Goal: Information Seeking & Learning: Learn about a topic

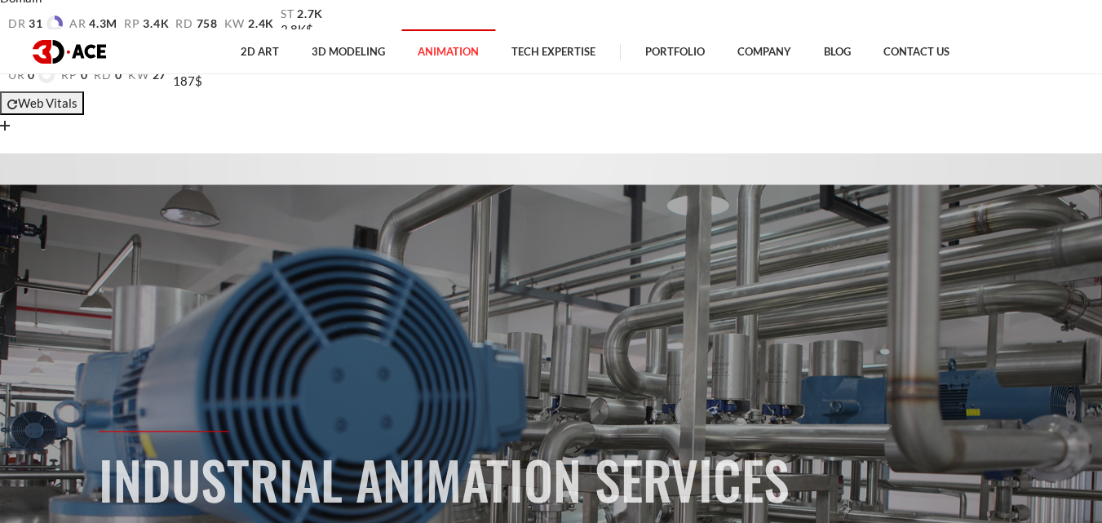
scroll to position [82, 0]
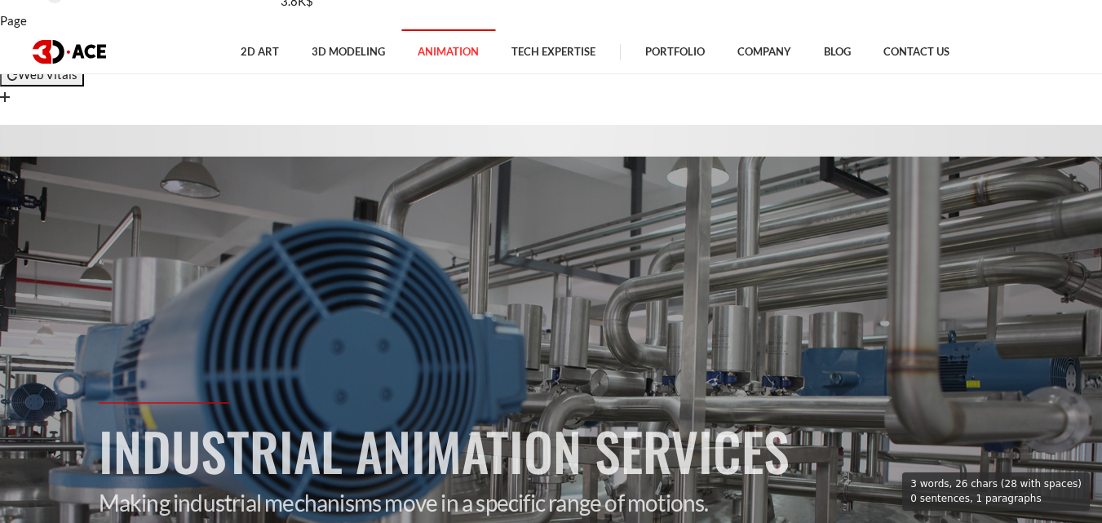
drag, startPoint x: 100, startPoint y: 269, endPoint x: 773, endPoint y: 273, distance: 673.8
click at [773, 412] on h1 "Industrial Animation Services" at bounding box center [552, 450] width 906 height 77
copy h1 "Industrial Animation Services"
drag, startPoint x: 423, startPoint y: 298, endPoint x: 463, endPoint y: 291, distance: 39.7
click at [422, 412] on h1 "Industrial Animation Services" at bounding box center [552, 450] width 906 height 77
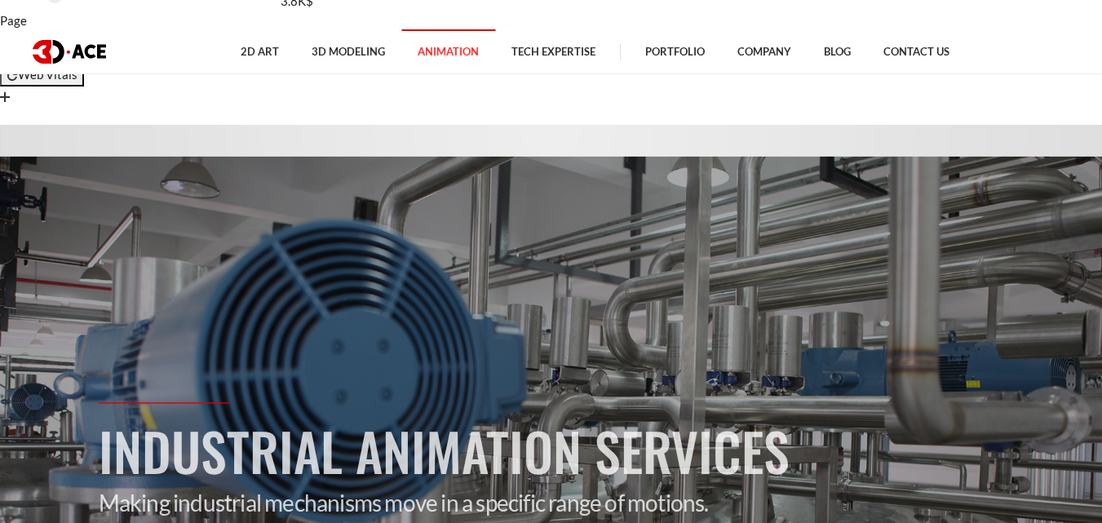
click at [593, 489] on p "Making industrial mechanisms move in a specific range of motions." at bounding box center [552, 503] width 906 height 28
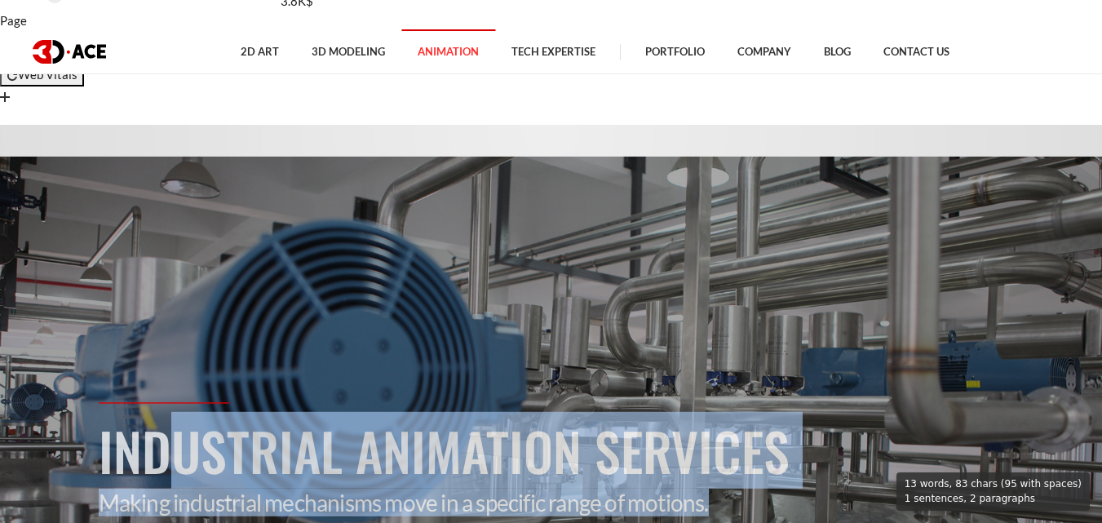
drag, startPoint x: 716, startPoint y: 334, endPoint x: 97, endPoint y: 261, distance: 623.5
copy div "Industrial Animation Services Making industrial mechanisms move in a specific r…"
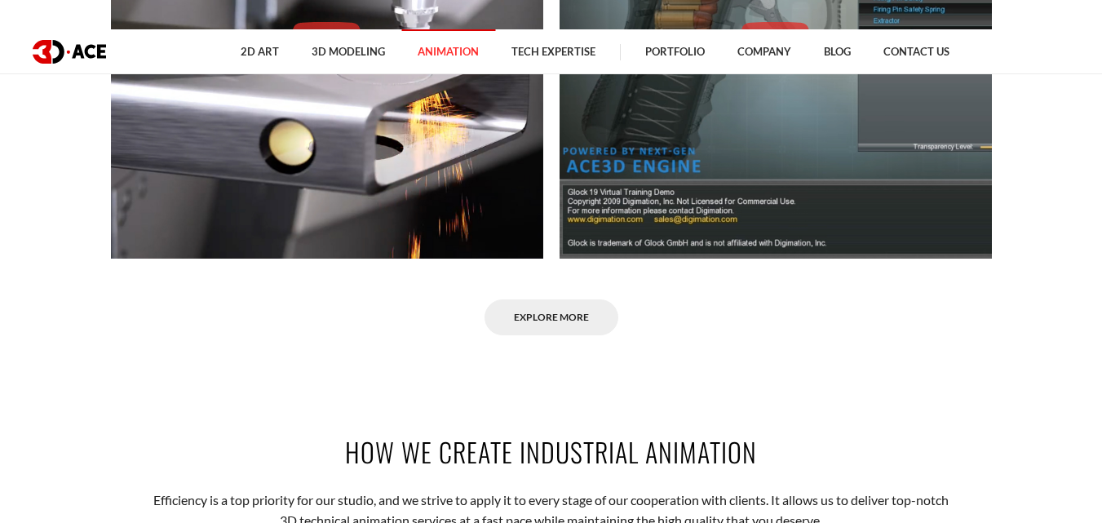
scroll to position [1876, 0]
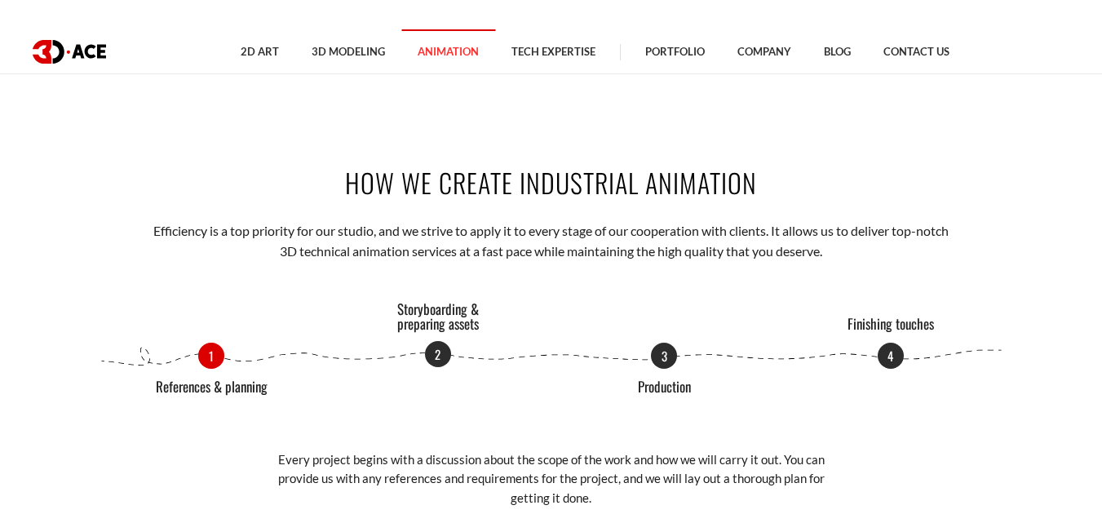
click at [440, 341] on p "2" at bounding box center [438, 354] width 26 height 26
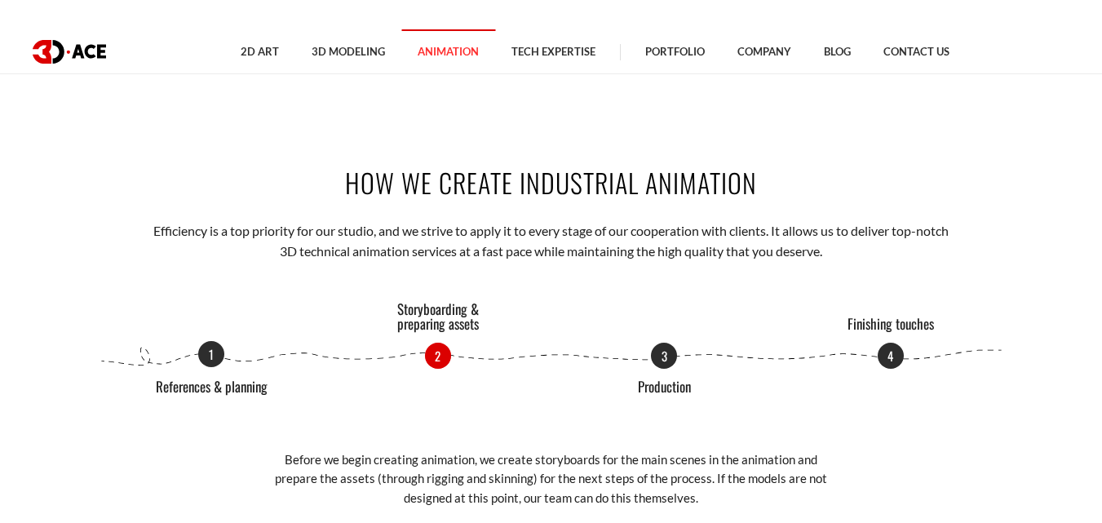
click at [217, 341] on p "1" at bounding box center [211, 354] width 26 height 26
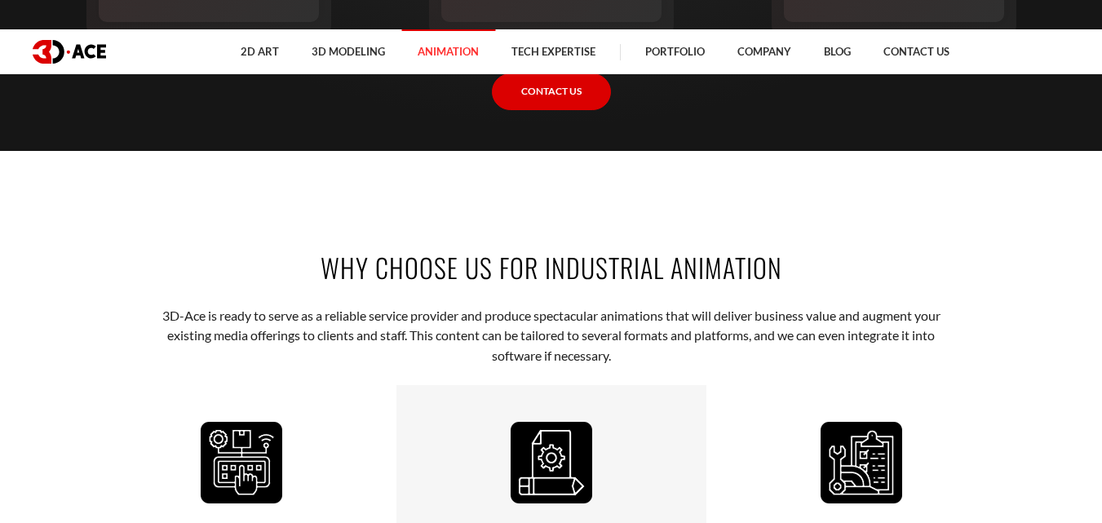
scroll to position [2692, 0]
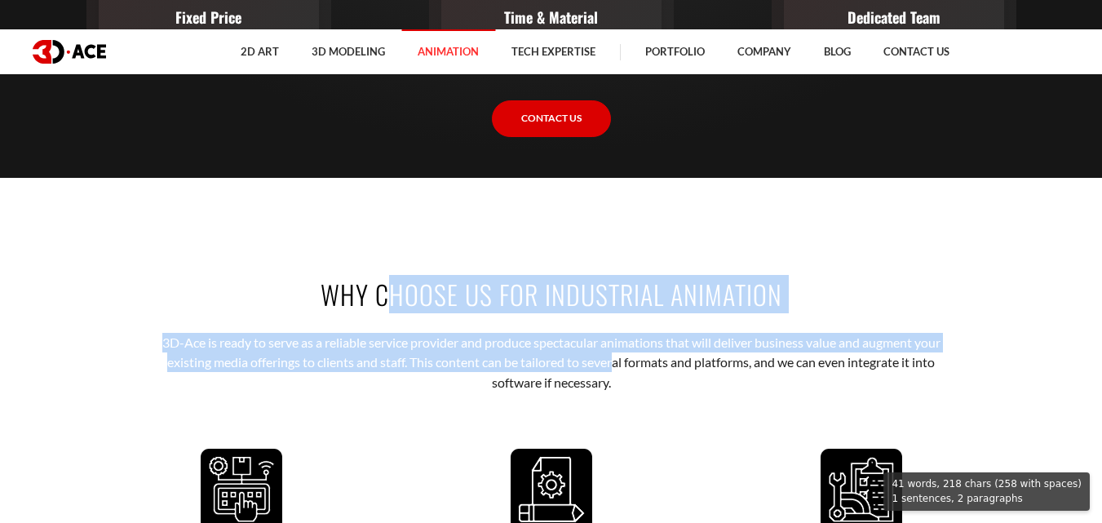
drag, startPoint x: 329, startPoint y: 118, endPoint x: 615, endPoint y: 193, distance: 295.8
click at [615, 227] on div "Why Choose Us for Industrial Animation 3D-Ace is ready to serve as a reliable s…" at bounding box center [551, 510] width 930 height 566
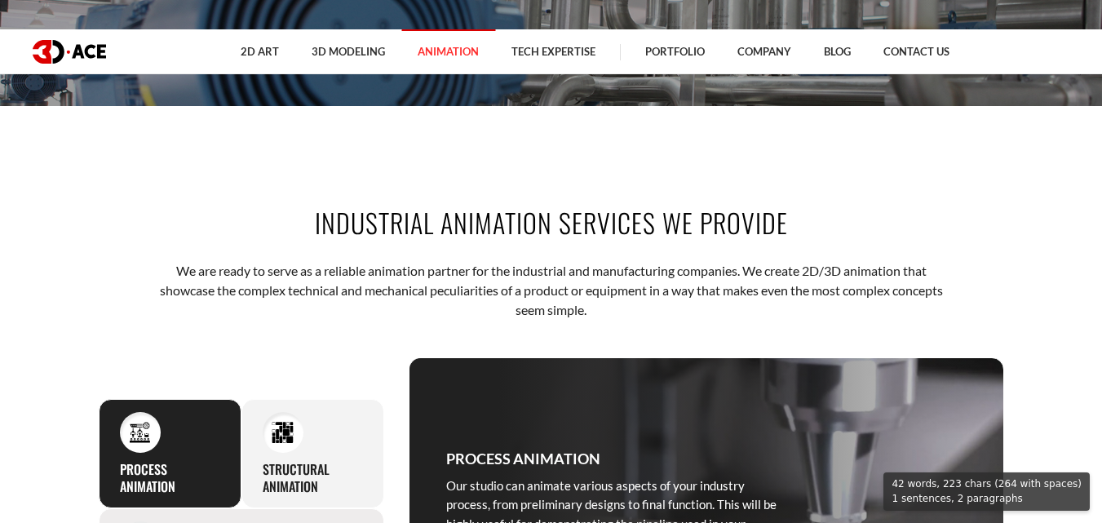
scroll to position [653, 0]
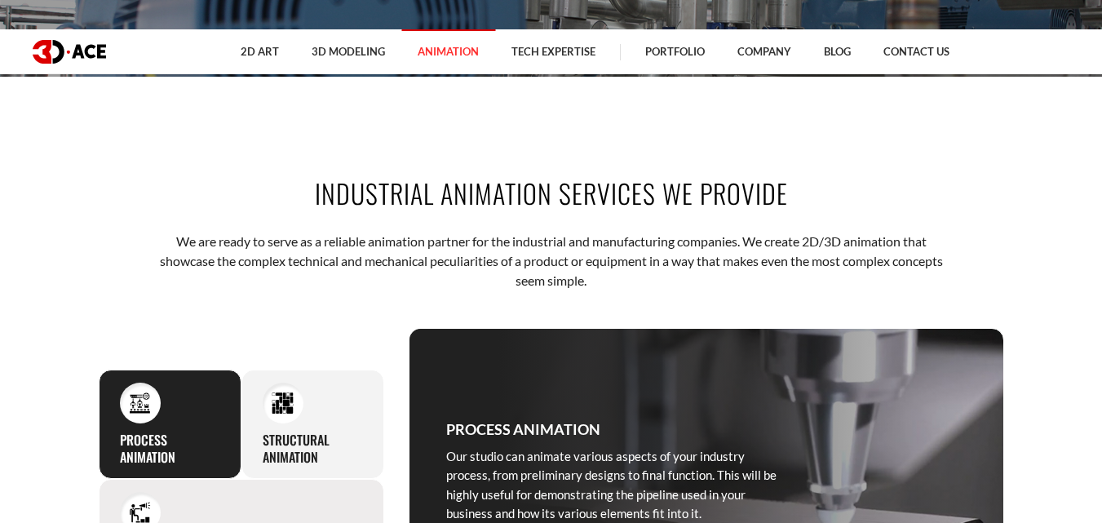
click at [189, 479] on div "Promotional animation If you ever need to show off any products, hardware, or s…" at bounding box center [242, 525] width 286 height 92
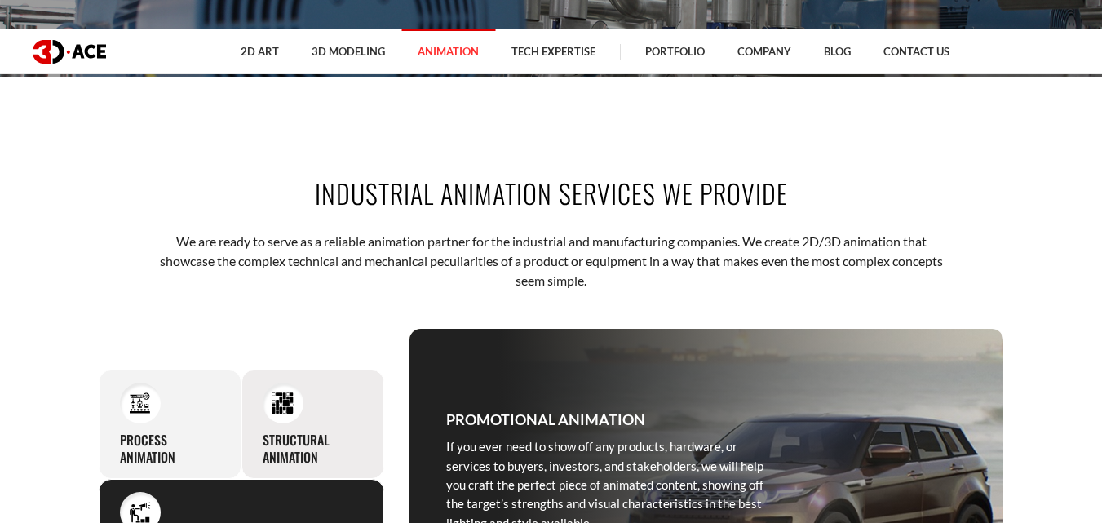
click at [307, 432] on h3 "Structural animation" at bounding box center [313, 449] width 100 height 34
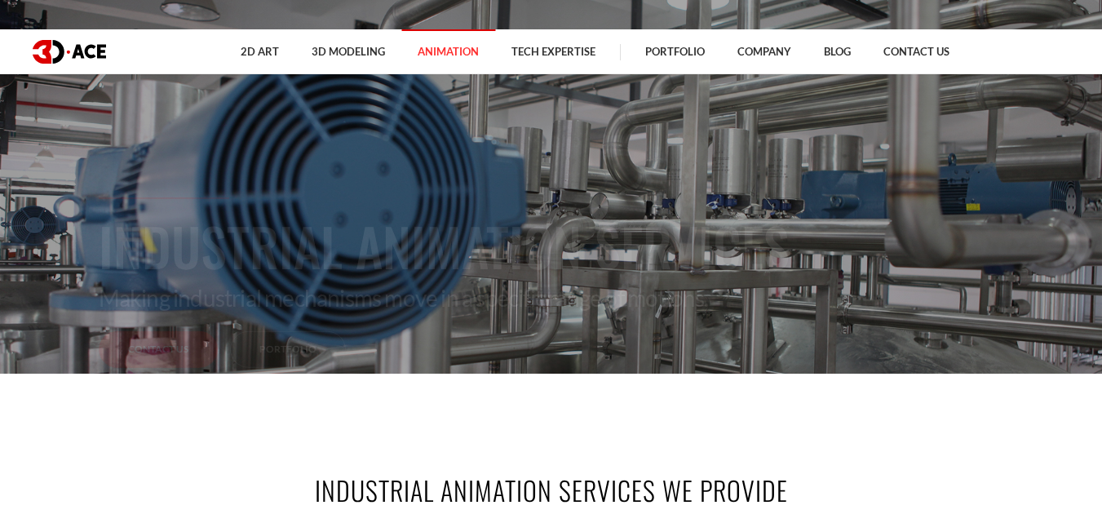
scroll to position [408, 0]
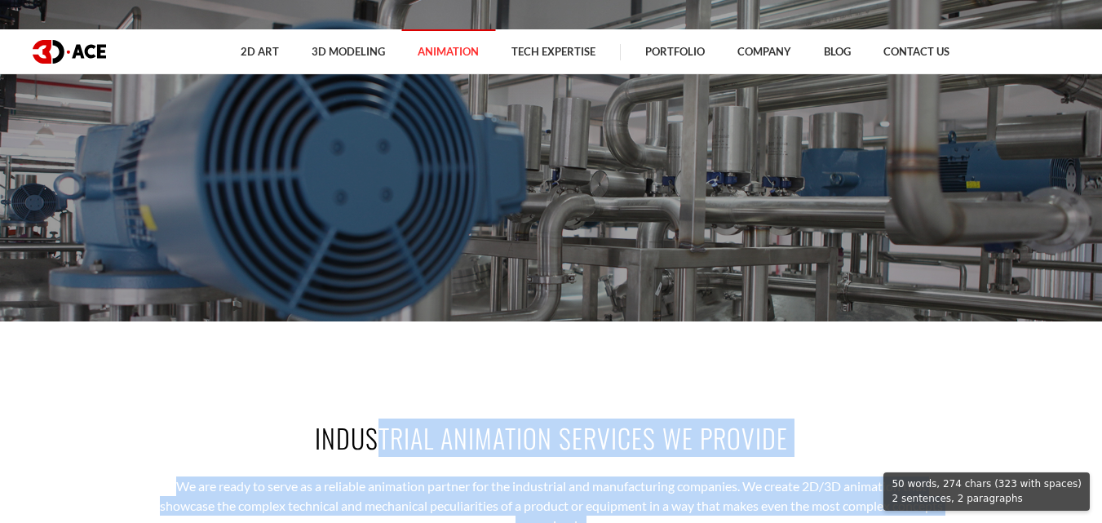
drag, startPoint x: 315, startPoint y: 265, endPoint x: 606, endPoint y: 352, distance: 303.8
copy div "Industrial Animation Services We Provide We are ready to serve as a reliable an…"
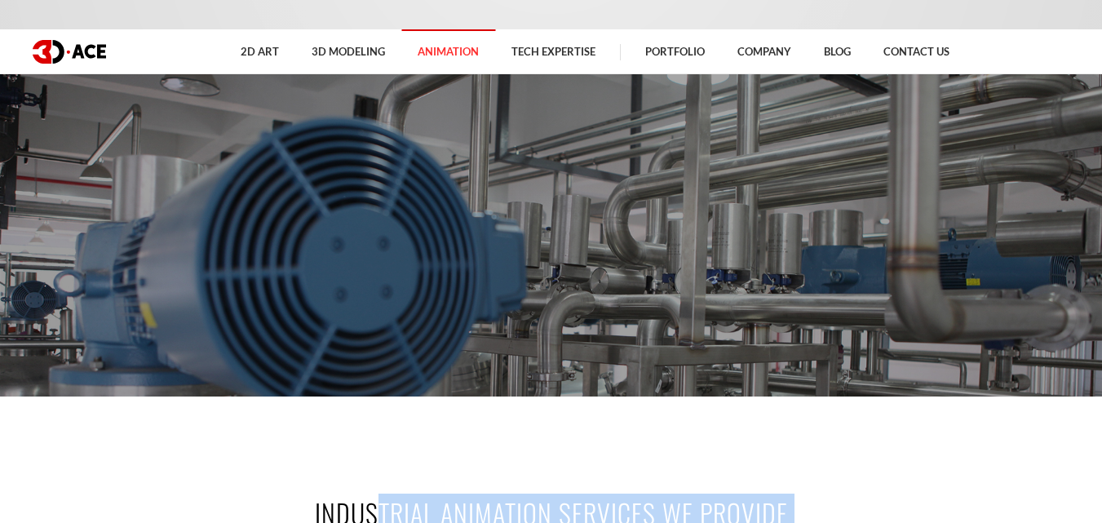
scroll to position [489, 0]
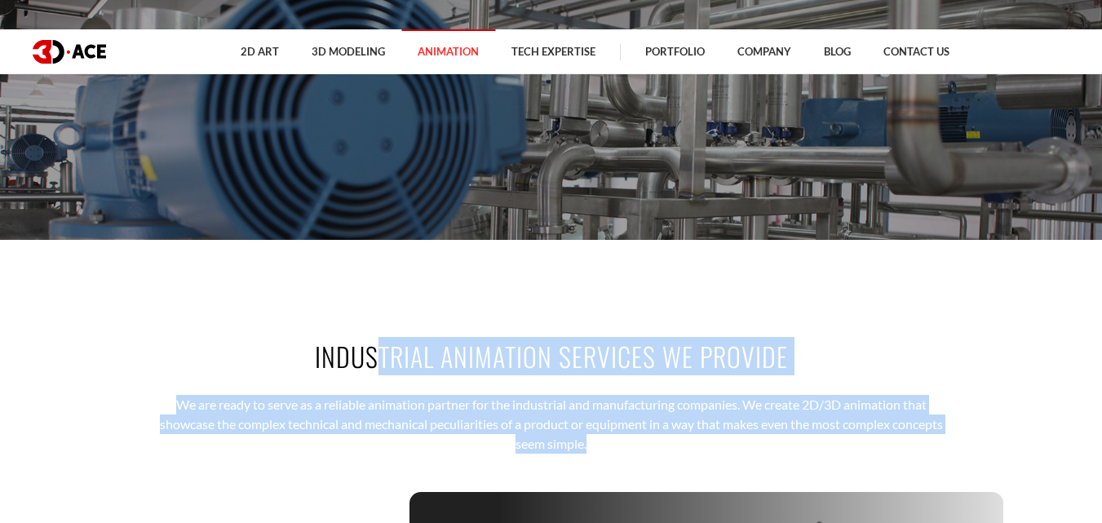
copy div "Industrial Animation Services We Provide We are ready to serve as a reliable an…"
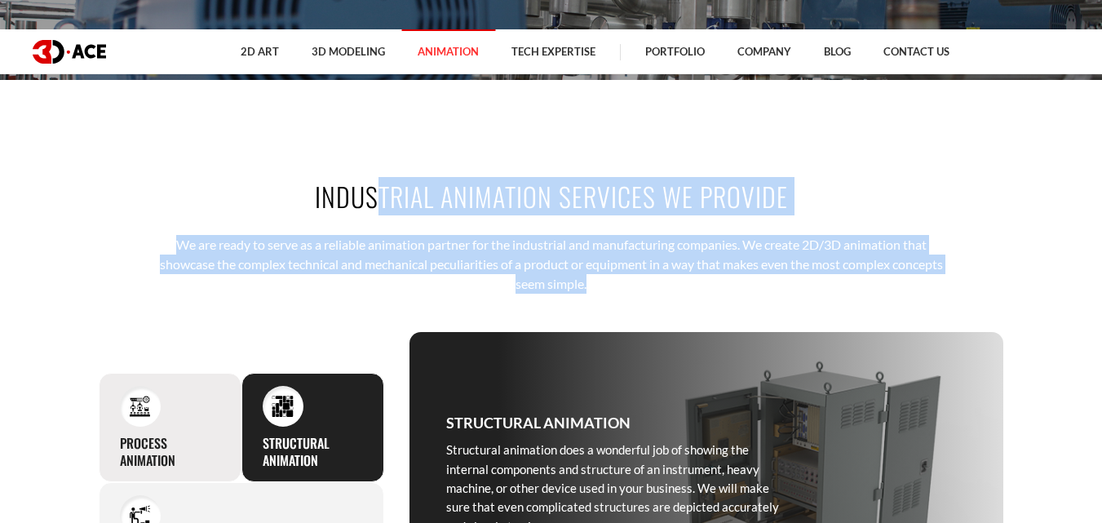
scroll to position [653, 0]
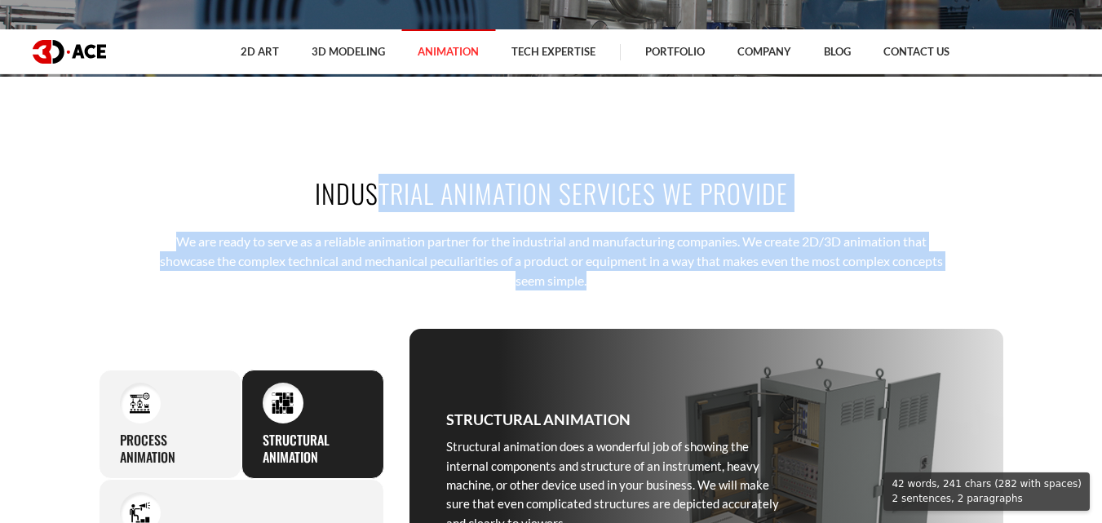
drag, startPoint x: 446, startPoint y: 242, endPoint x: 573, endPoint y: 339, distance: 158.9
click at [573, 339] on div "Structural animation Structural animation does a wonderful job of showing the i…" at bounding box center [614, 471] width 408 height 284
copy div "Structural animation Structural animation does a wonderful job of showing the i…"
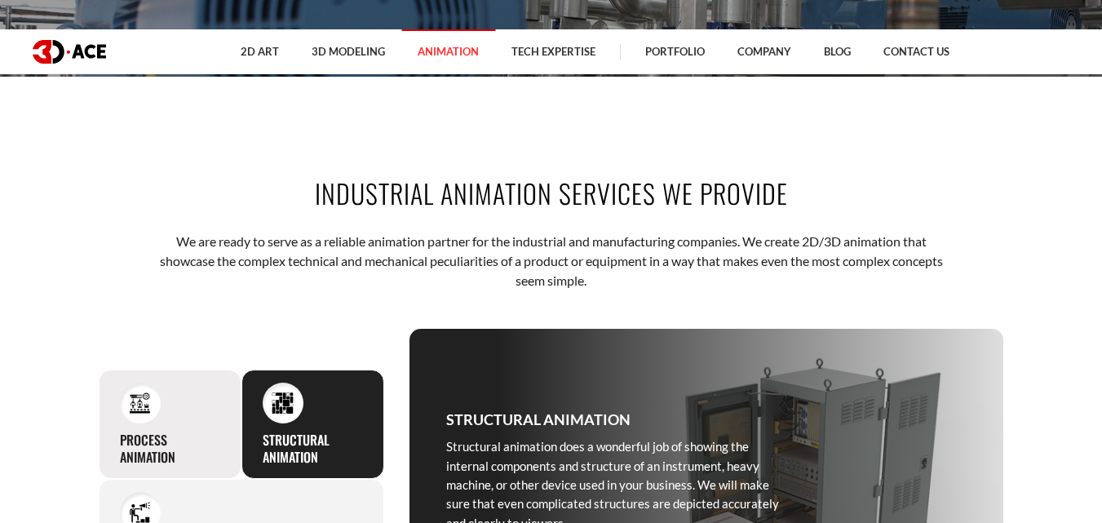
click at [193, 432] on h3 "Process animation" at bounding box center [170, 449] width 100 height 34
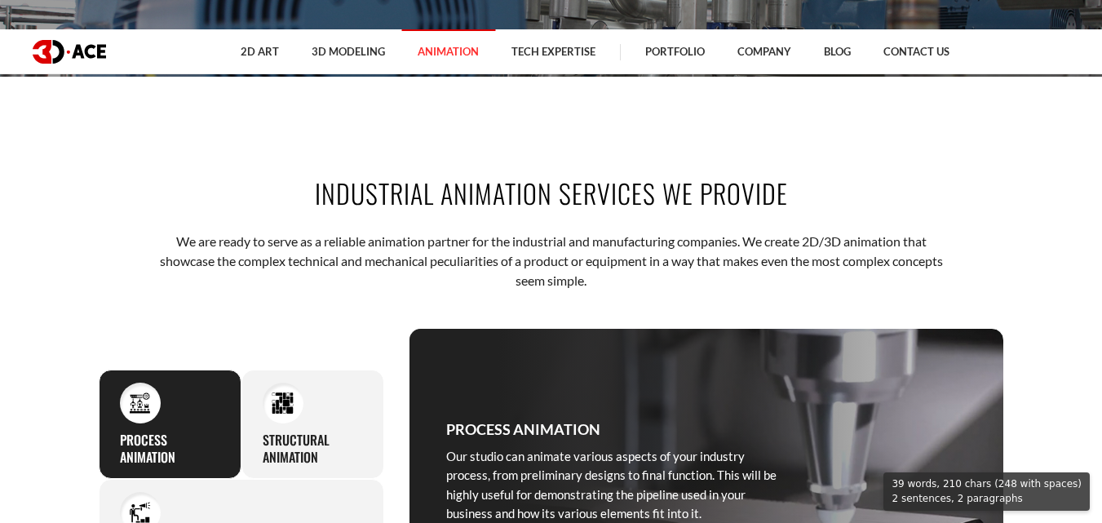
drag, startPoint x: 446, startPoint y: 248, endPoint x: 719, endPoint y: 335, distance: 286.1
click at [719, 335] on div "Process animation Our studio can animate various aspects of your industry proce…" at bounding box center [614, 471] width 408 height 284
copy div "Process animation Our studio can animate various aspects of your industry proce…"
click at [181, 479] on div "Promotional animation If you ever need to show off any products, hardware, or s…" at bounding box center [242, 525] width 286 height 92
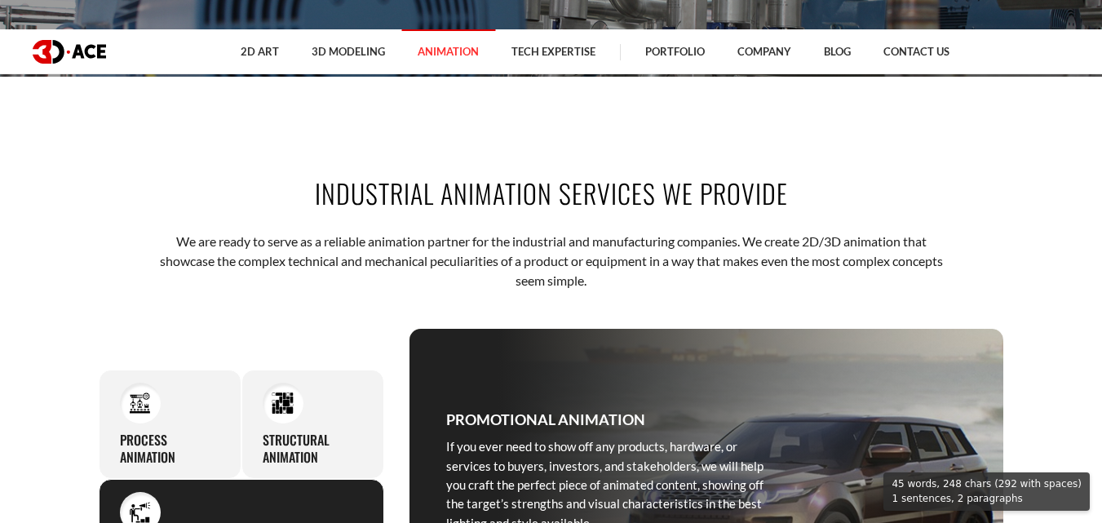
drag, startPoint x: 445, startPoint y: 244, endPoint x: 593, endPoint y: 342, distance: 177.2
click at [593, 342] on div "Promotional animation If you ever need to show off any products, hardware, or s…" at bounding box center [614, 471] width 408 height 284
copy div "Promotional animation If you ever need to show off any products, hardware, or s…"
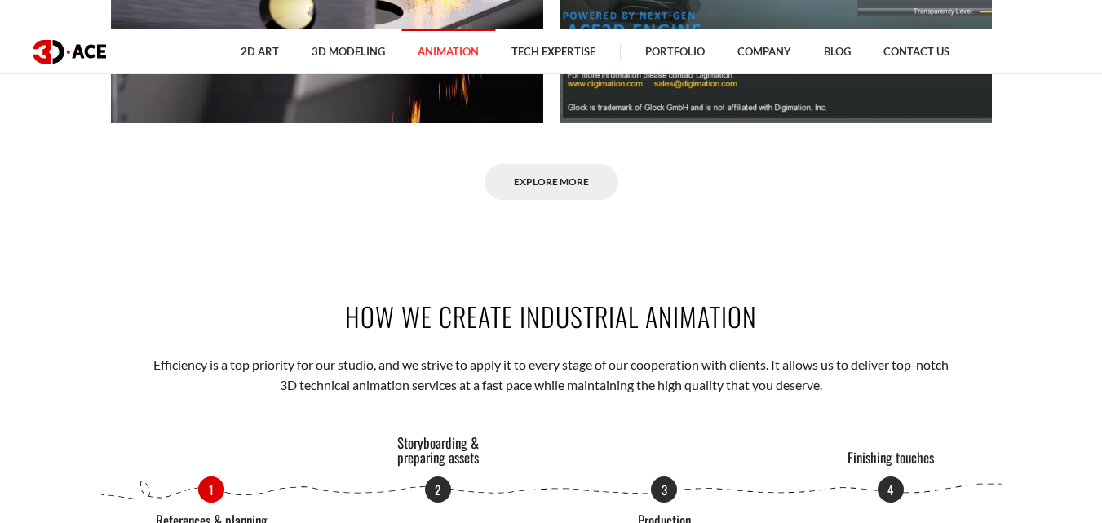
scroll to position [1713, 0]
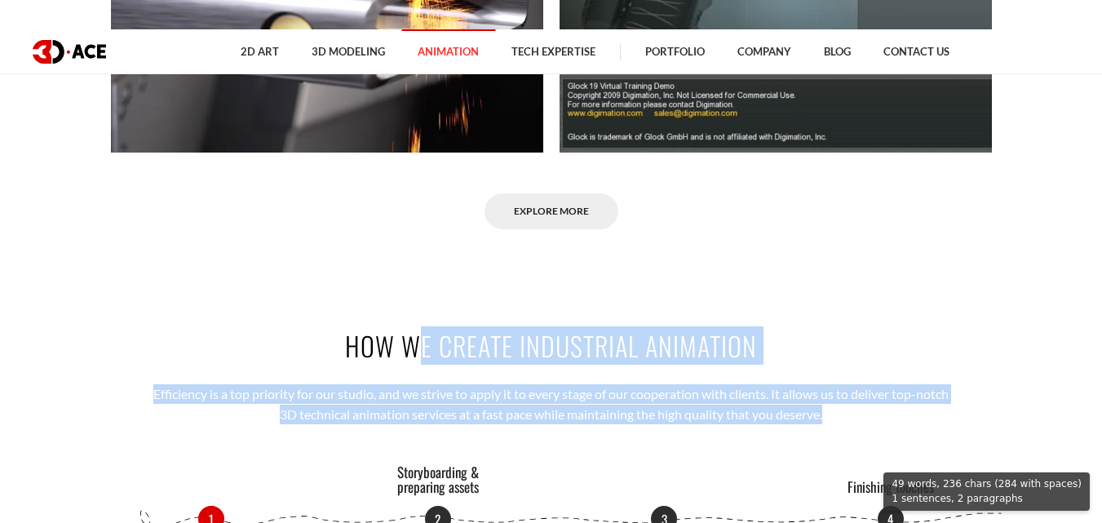
drag, startPoint x: 346, startPoint y: 170, endPoint x: 854, endPoint y: 242, distance: 513.4
click at [854, 278] on div "How we create industrial animation Efficiency is a top priority for our studio,…" at bounding box center [551, 498] width 930 height 441
copy div "How we create industrial animation Efficiency is a top priority for our studio,…"
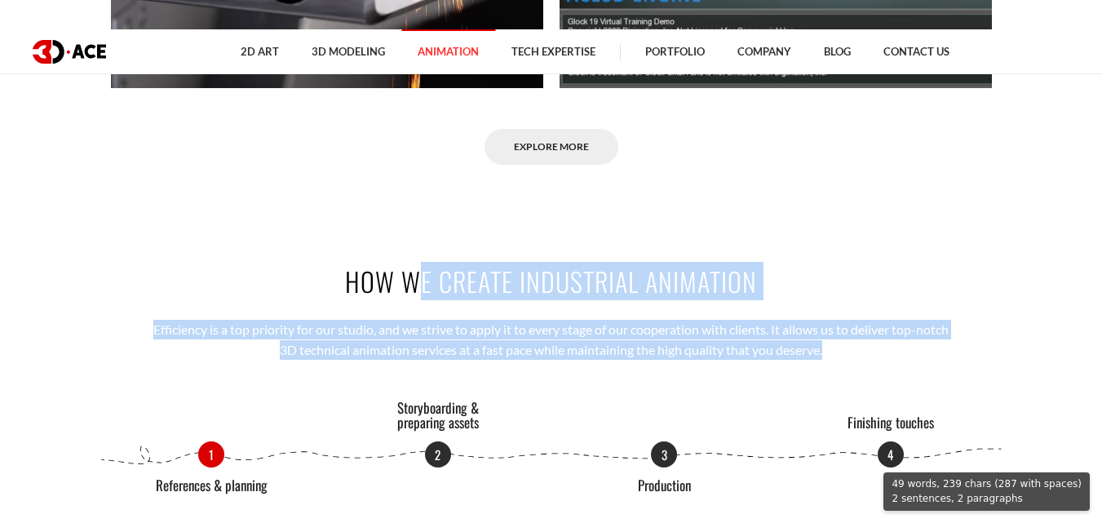
scroll to position [1876, 0]
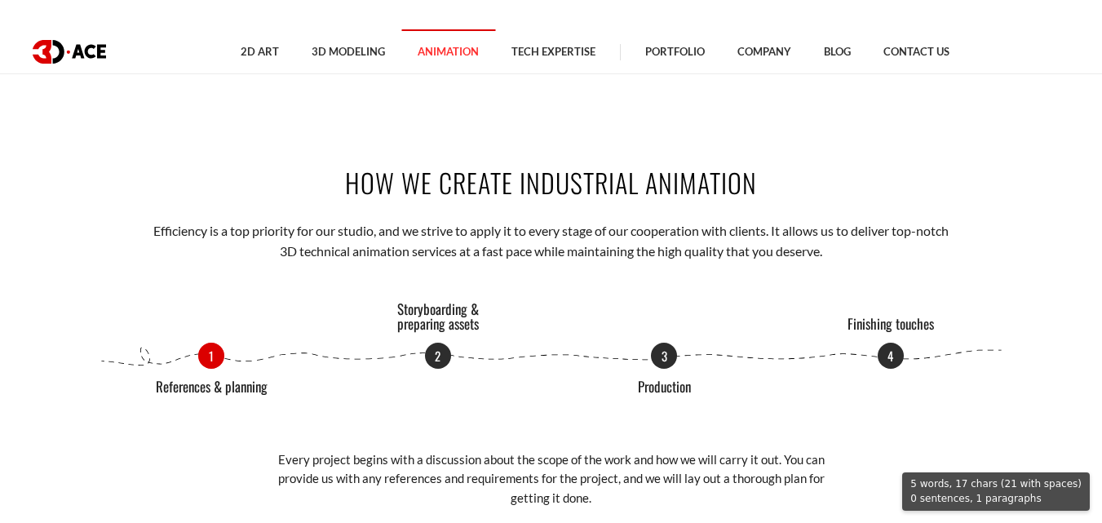
drag, startPoint x: 151, startPoint y: 211, endPoint x: 158, endPoint y: 216, distance: 8.8
click at [348, 343] on div "1 References & planning 2 Storyboarding & preparing assets 3 Production 4 Finis…" at bounding box center [552, 425] width 906 height 165
drag, startPoint x: 103, startPoint y: 246, endPoint x: 108, endPoint y: 224, distance: 22.8
click at [102, 343] on div "1 References & planning 2 Storyboarding & preparing assets 3 Production 4 Finis…" at bounding box center [552, 425] width 906 height 165
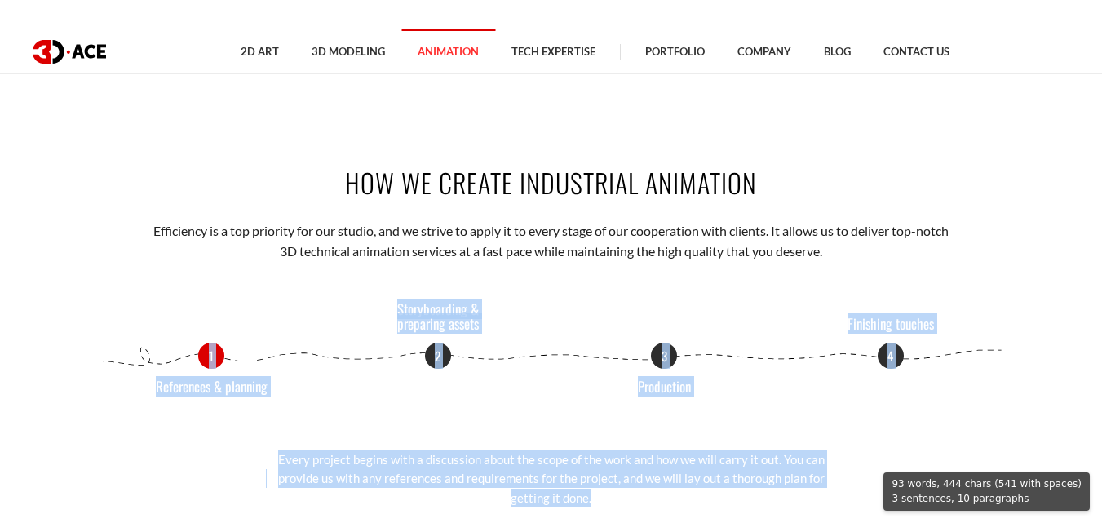
drag, startPoint x: 80, startPoint y: 174, endPoint x: 660, endPoint y: 315, distance: 596.9
click at [660, 315] on section "How we create industrial animation Efficiency is a top priority for our studio,…" at bounding box center [551, 335] width 1102 height 441
copy div "1 References & planning 2 Storyboarding & preparing assets 3 Production 4 Finis…"
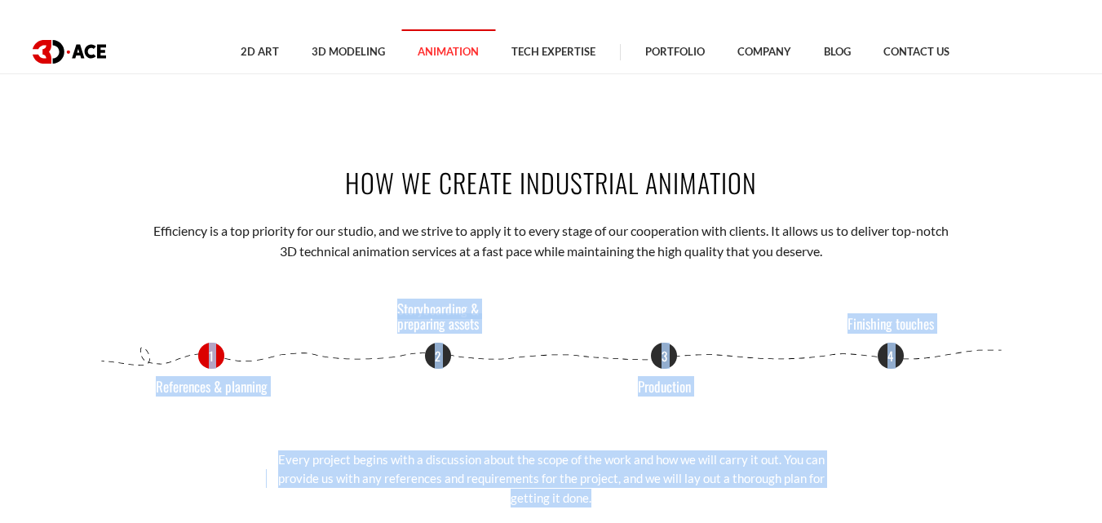
click at [263, 343] on div "1 References & planning 2 Storyboarding & preparing assets 3 Production 4 Finis…" at bounding box center [552, 425] width 906 height 165
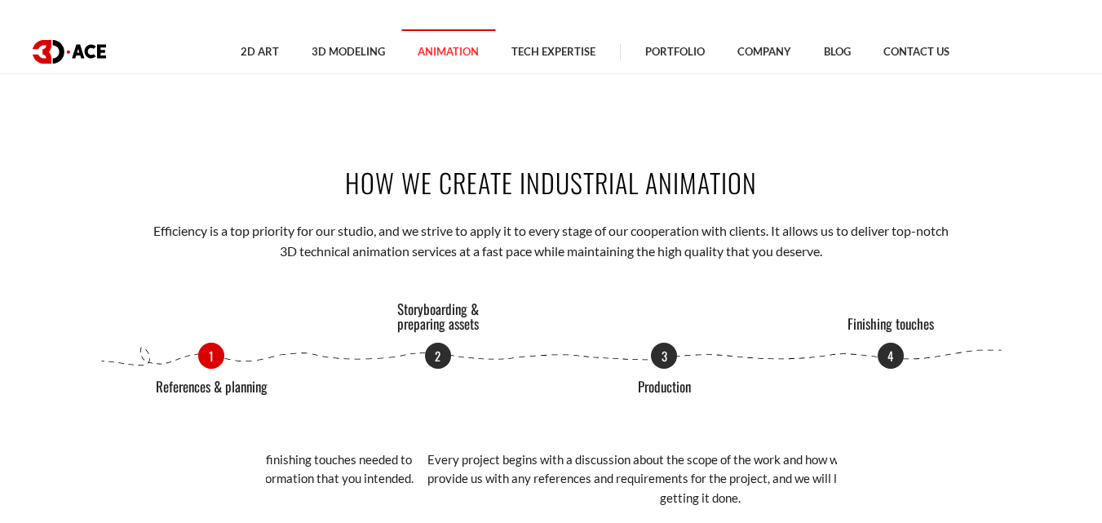
click at [415, 450] on p "Every project begins with a discussion about the scope of the work and how we w…" at bounding box center [700, 478] width 571 height 57
click at [546, 450] on p "Every project begins with a discussion about the scope of the work and how we w…" at bounding box center [551, 478] width 571 height 57
click at [525, 332] on div "How we create industrial animation Efficiency is a top priority for our studio,…" at bounding box center [551, 335] width 930 height 441
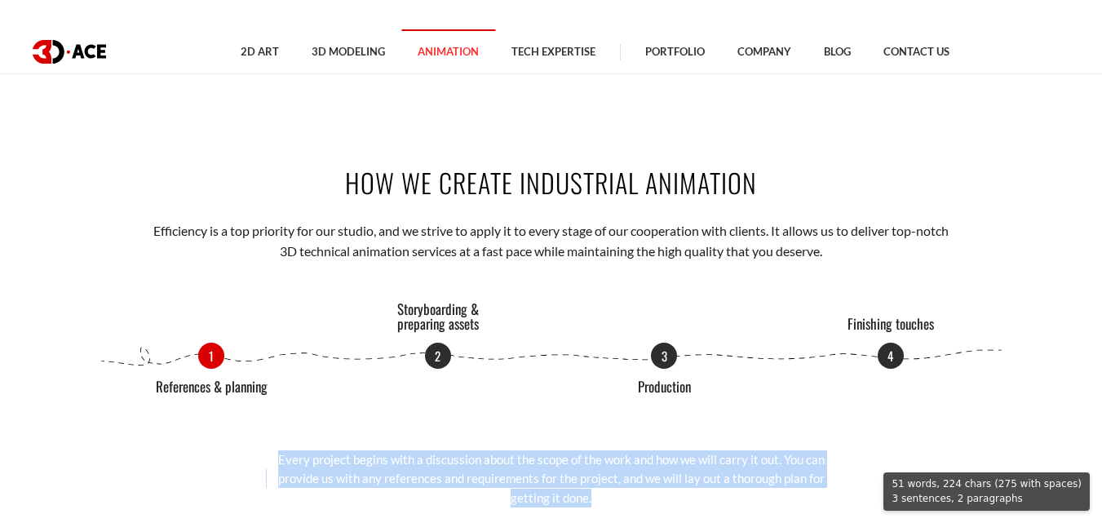
drag, startPoint x: 597, startPoint y: 374, endPoint x: 608, endPoint y: 330, distance: 45.3
click at [608, 330] on div "How we create industrial animation Efficiency is a top priority for our studio,…" at bounding box center [551, 335] width 930 height 441
copy div "r all the visual information that you intended. References & planning Every pro…"
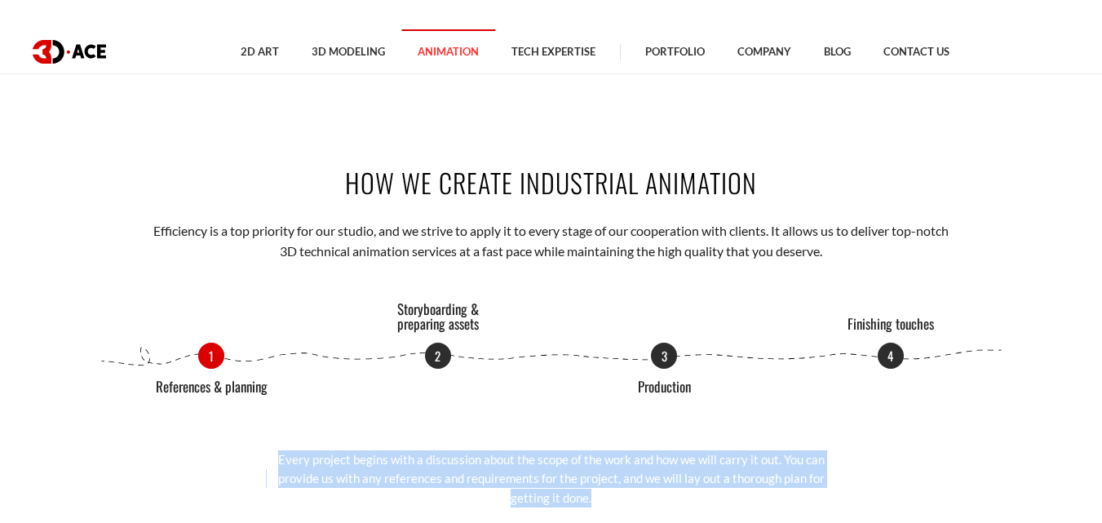
click at [445, 450] on p "Every project begins with a discussion about the scope of the work and how we w…" at bounding box center [551, 478] width 571 height 57
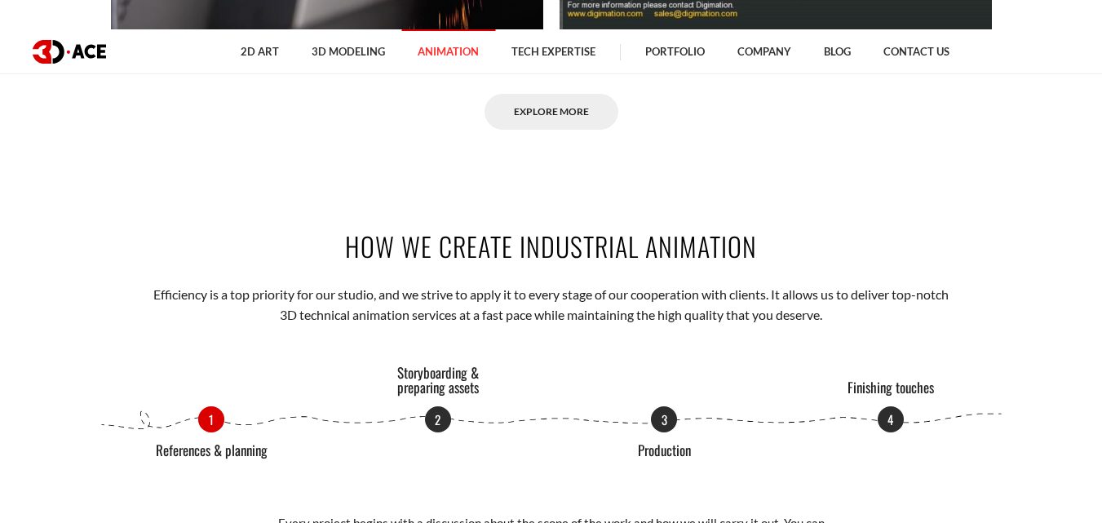
scroll to position [1713, 0]
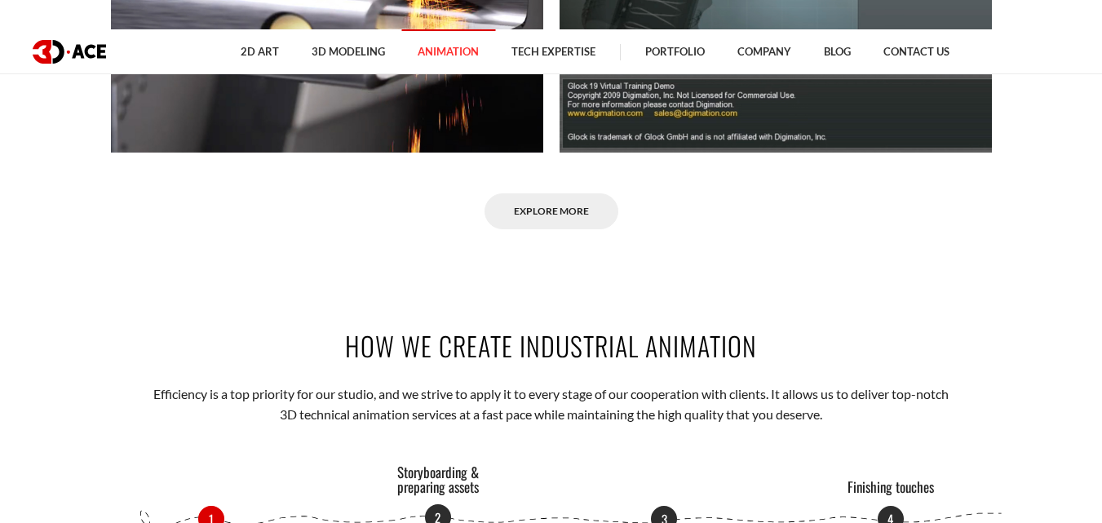
click at [434, 504] on p "2" at bounding box center [438, 517] width 26 height 26
click at [214, 504] on p "1" at bounding box center [211, 517] width 26 height 26
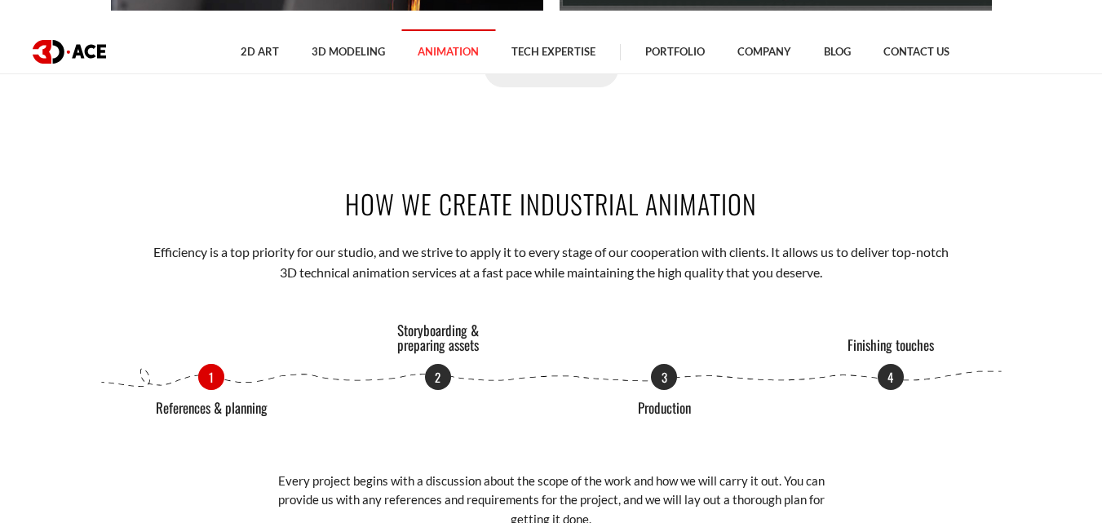
scroll to position [1876, 0]
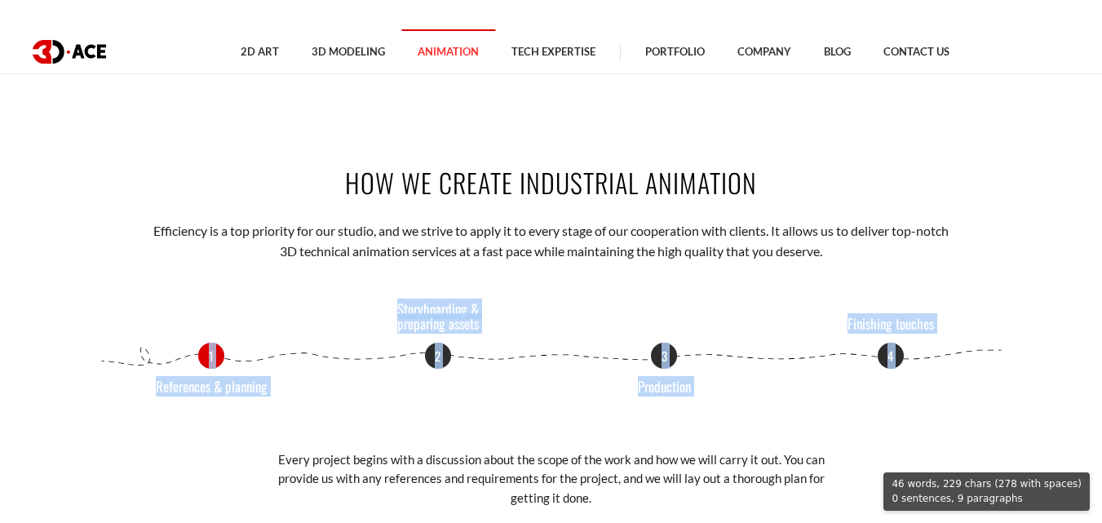
drag, startPoint x: 84, startPoint y: 147, endPoint x: 648, endPoint y: 334, distance: 593.9
click at [648, 334] on section "How we create industrial animation Efficiency is a top priority for our studio,…" at bounding box center [551, 335] width 1102 height 441
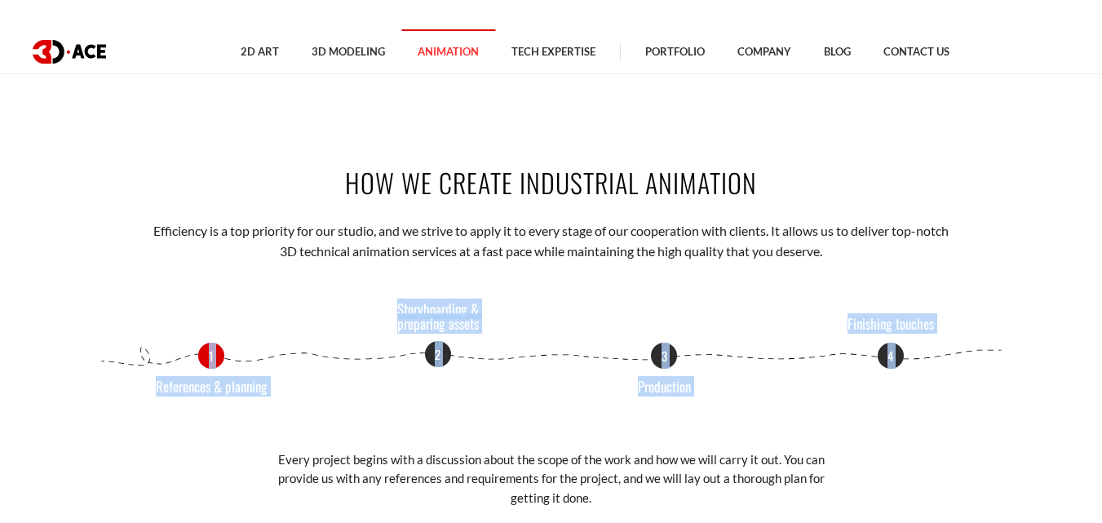
click at [441, 341] on p "2" at bounding box center [438, 354] width 26 height 26
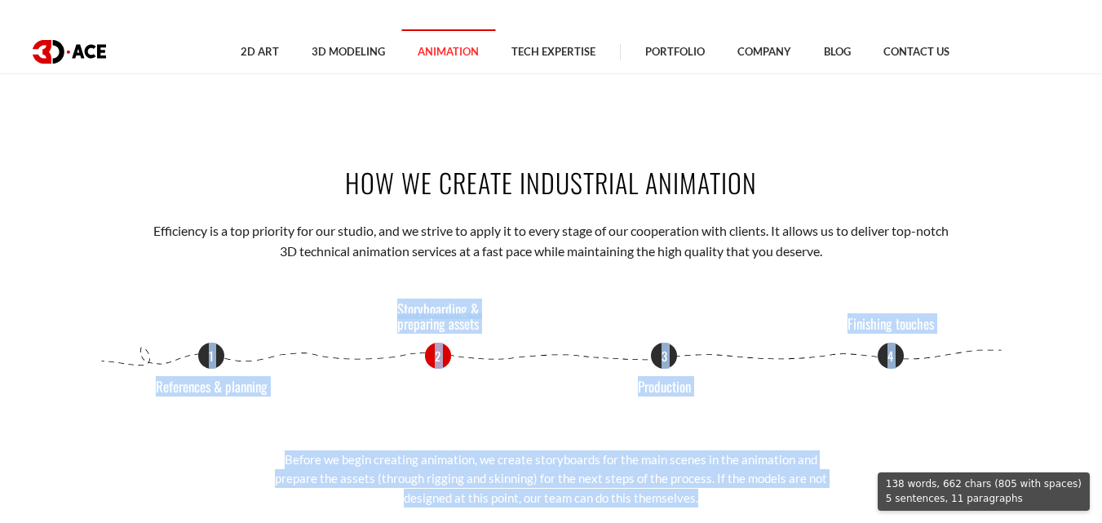
drag, startPoint x: 91, startPoint y: 148, endPoint x: 711, endPoint y: 330, distance: 645.3
click at [711, 330] on div "How we create industrial animation Efficiency is a top priority for our studio,…" at bounding box center [551, 335] width 930 height 441
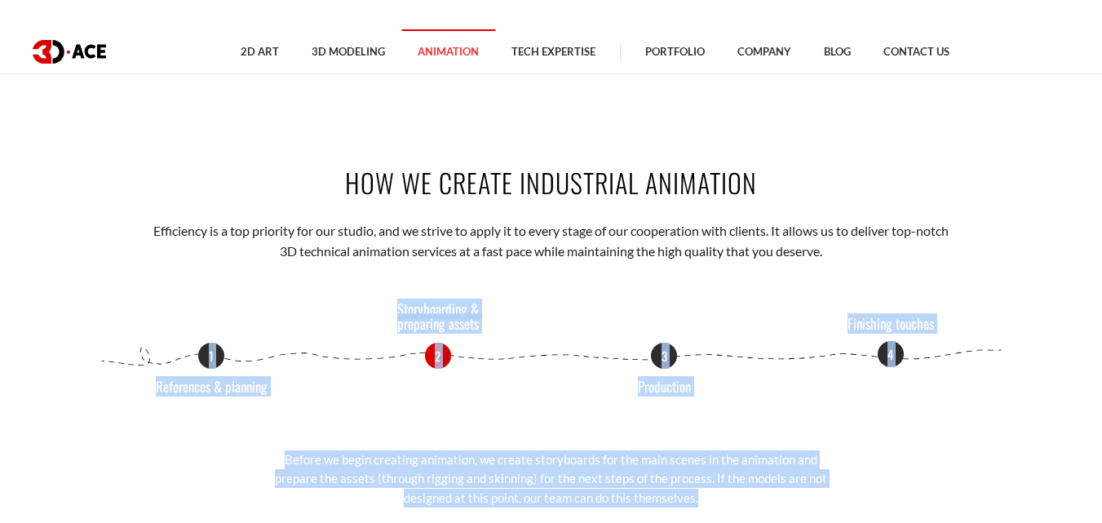
click at [894, 341] on p "4" at bounding box center [891, 354] width 26 height 26
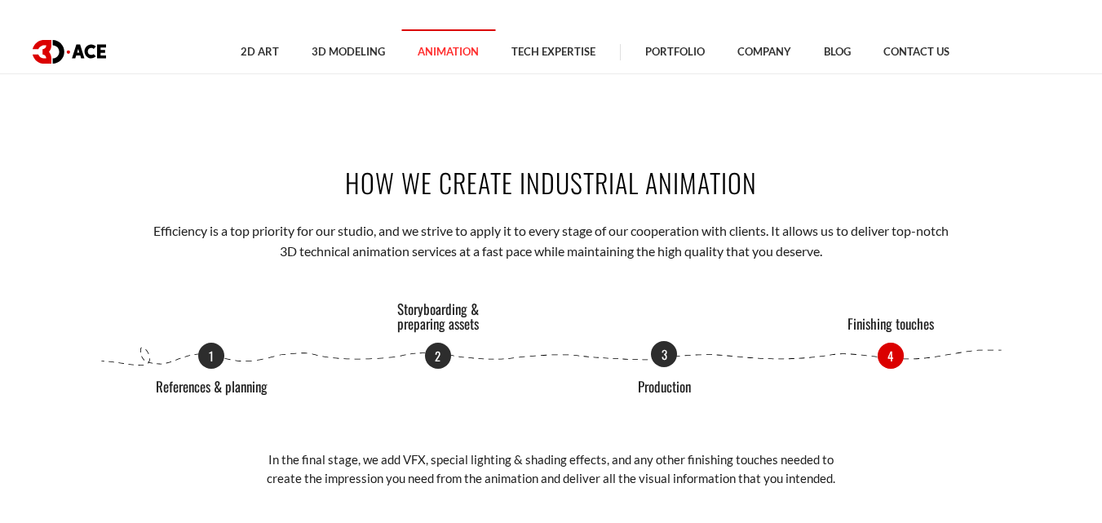
click at [660, 341] on p "3" at bounding box center [664, 354] width 26 height 26
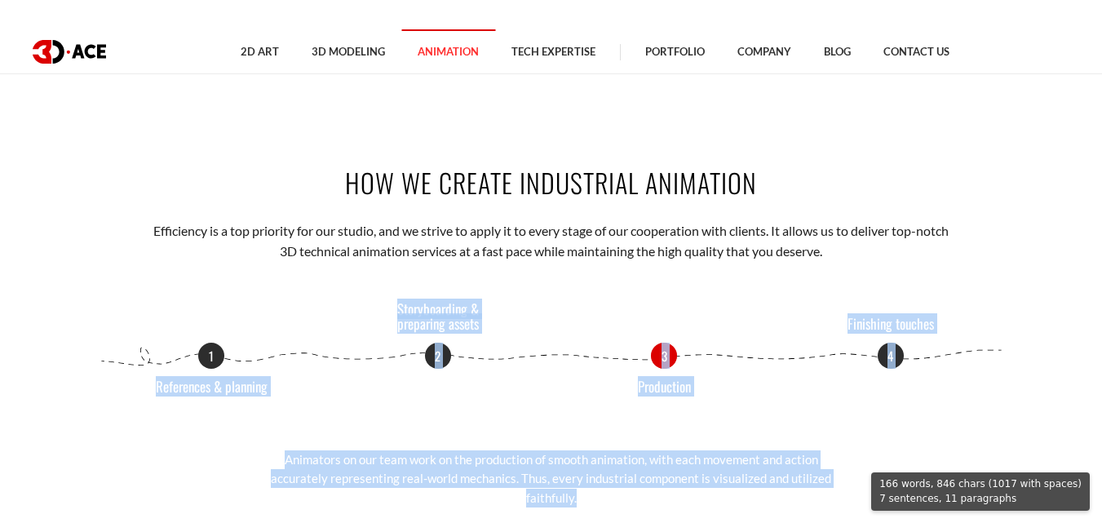
drag, startPoint x: 290, startPoint y: 143, endPoint x: 627, endPoint y: 317, distance: 380.2
click at [627, 317] on div "How we create industrial animation Efficiency is a top priority for our studio,…" at bounding box center [551, 335] width 930 height 441
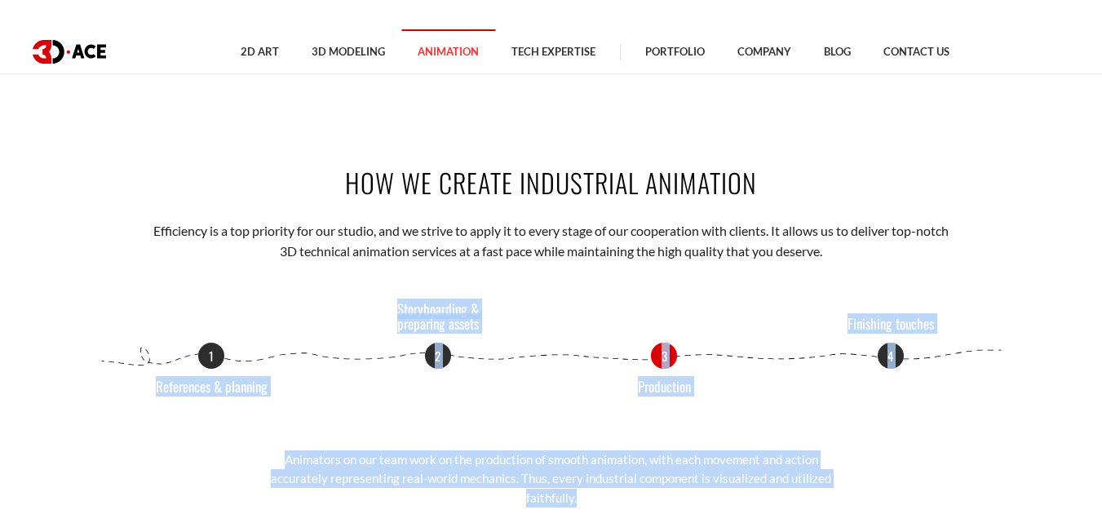
click at [530, 361] on div "How we create industrial animation Efficiency is a top priority for our studio,…" at bounding box center [551, 335] width 930 height 441
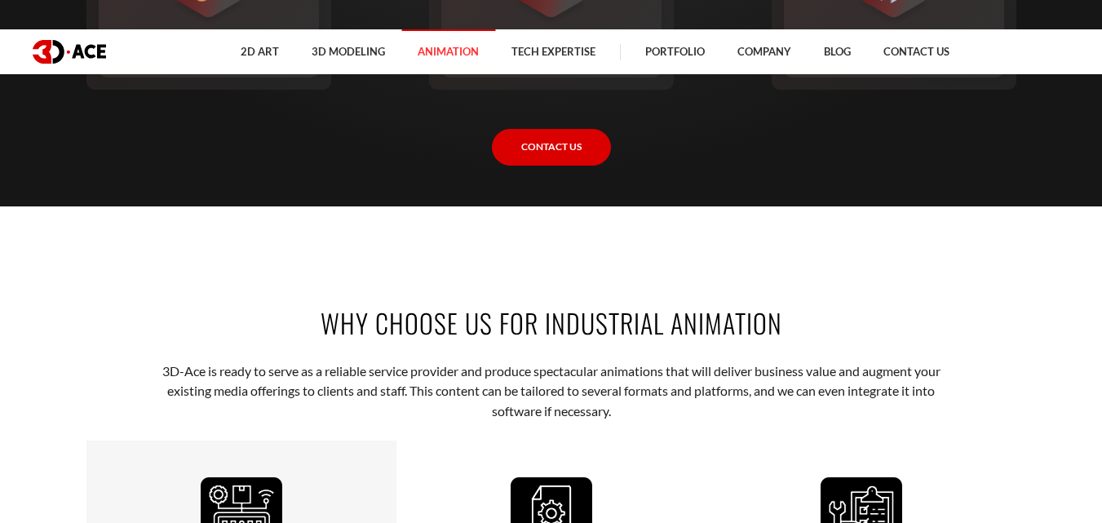
scroll to position [2692, 0]
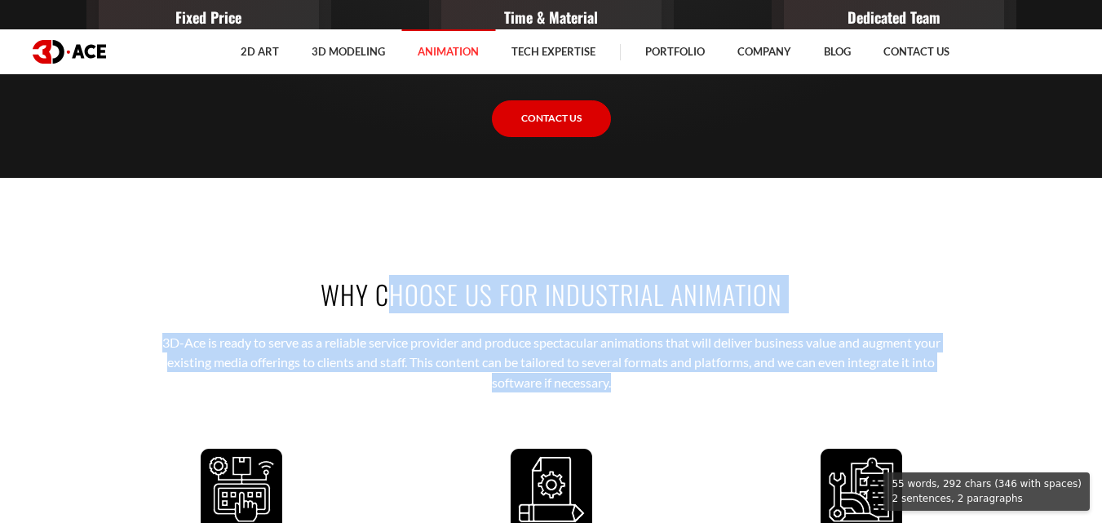
drag, startPoint x: 324, startPoint y: 115, endPoint x: 621, endPoint y: 205, distance: 310.2
click at [621, 227] on div "Why Choose Us for Industrial Animation 3D-Ace is ready to serve as a reliable s…" at bounding box center [551, 510] width 930 height 566
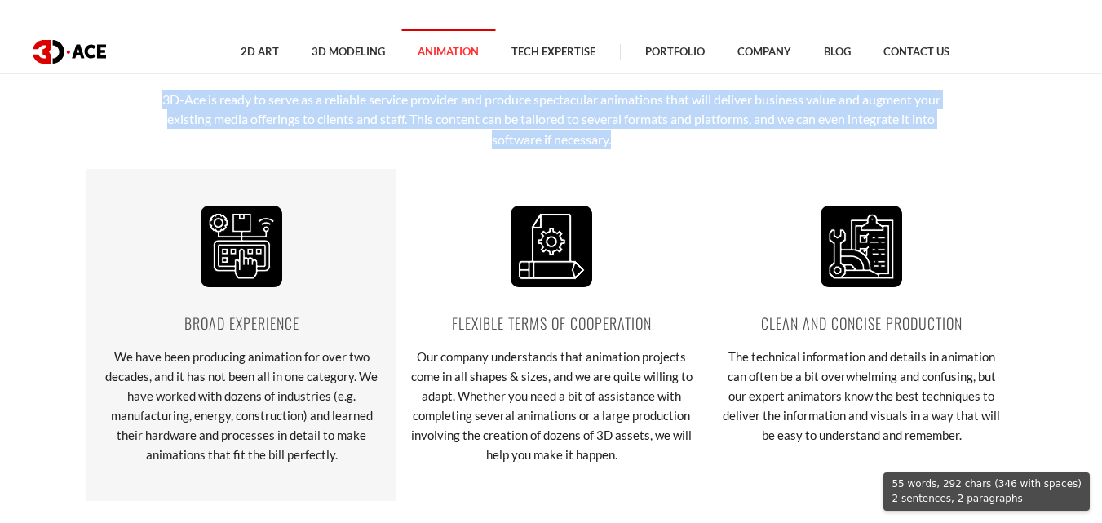
scroll to position [2937, 0]
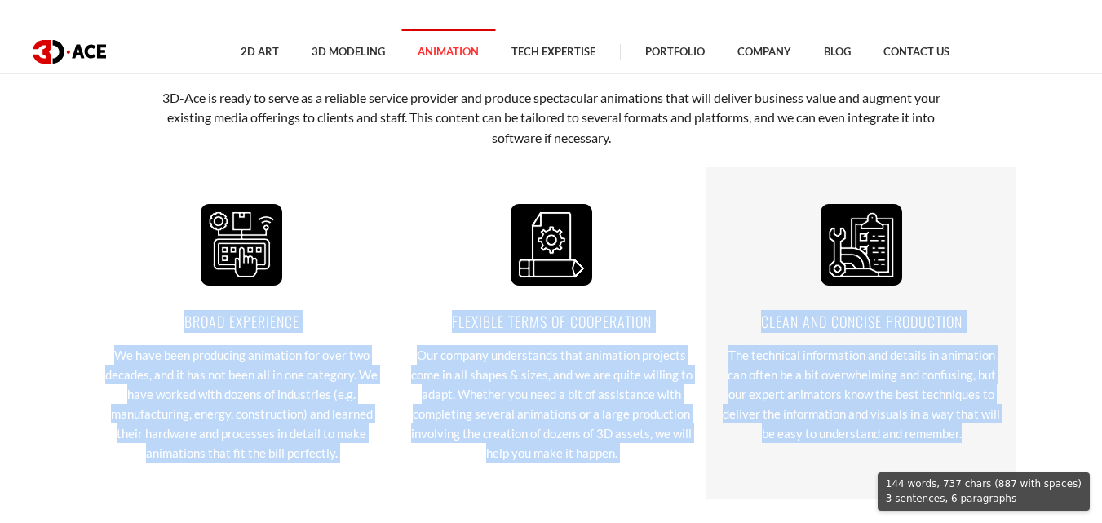
drag, startPoint x: 184, startPoint y: 144, endPoint x: 965, endPoint y: 268, distance: 790.5
click at [965, 268] on div "Broad experience We have been producing animation for over two decades, and it …" at bounding box center [551, 333] width 930 height 332
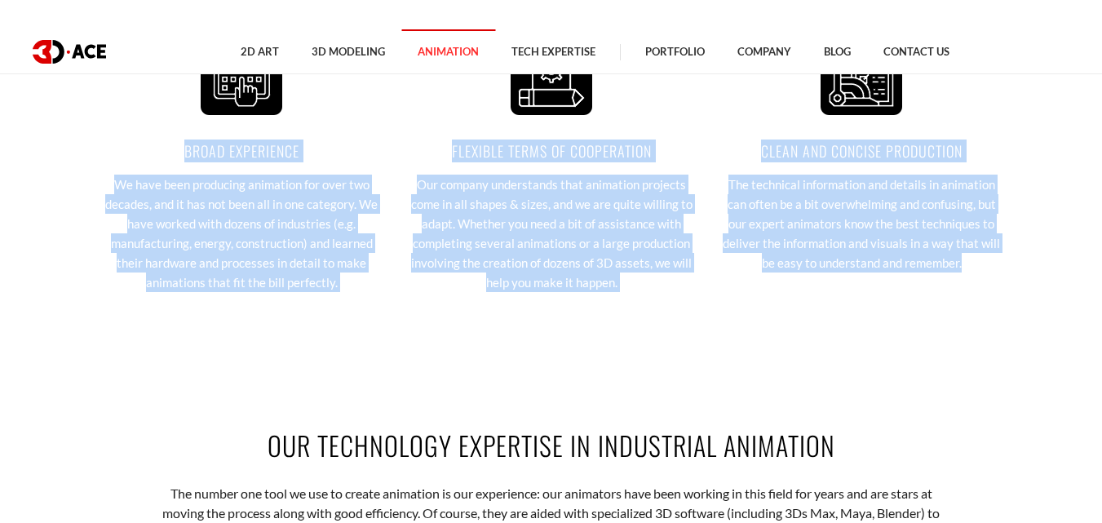
scroll to position [3100, 0]
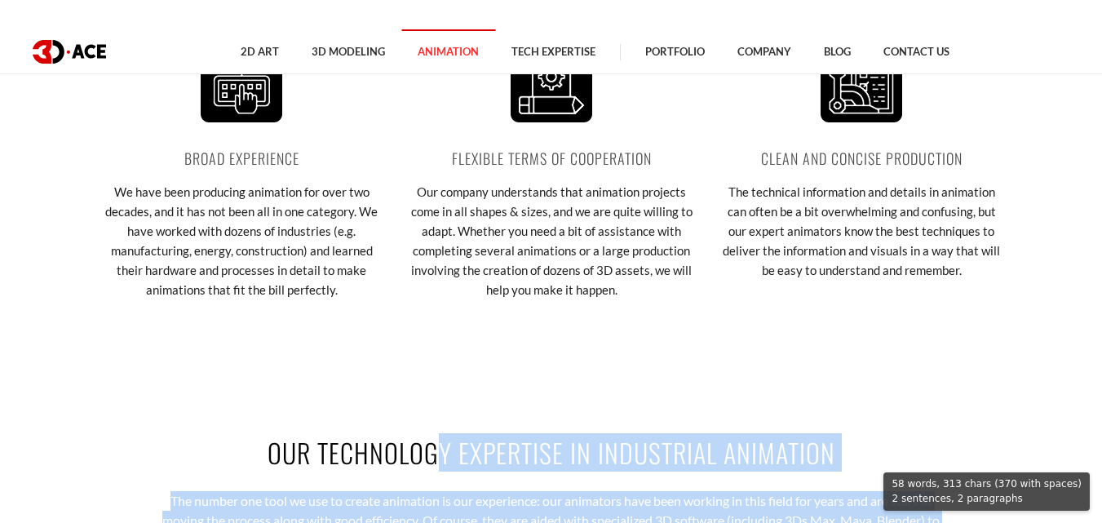
drag, startPoint x: 272, startPoint y: 277, endPoint x: 699, endPoint y: 359, distance: 435.3
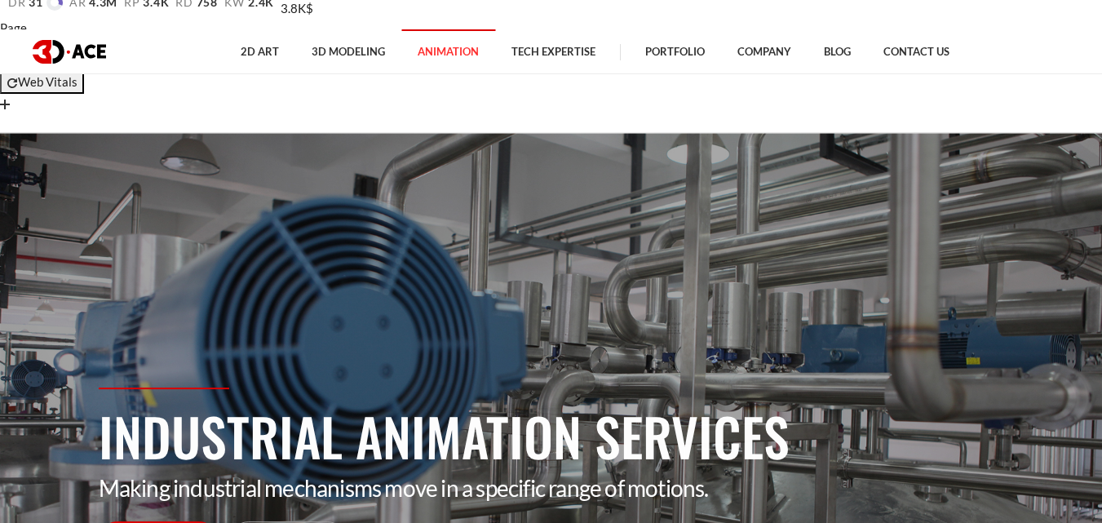
scroll to position [0, 0]
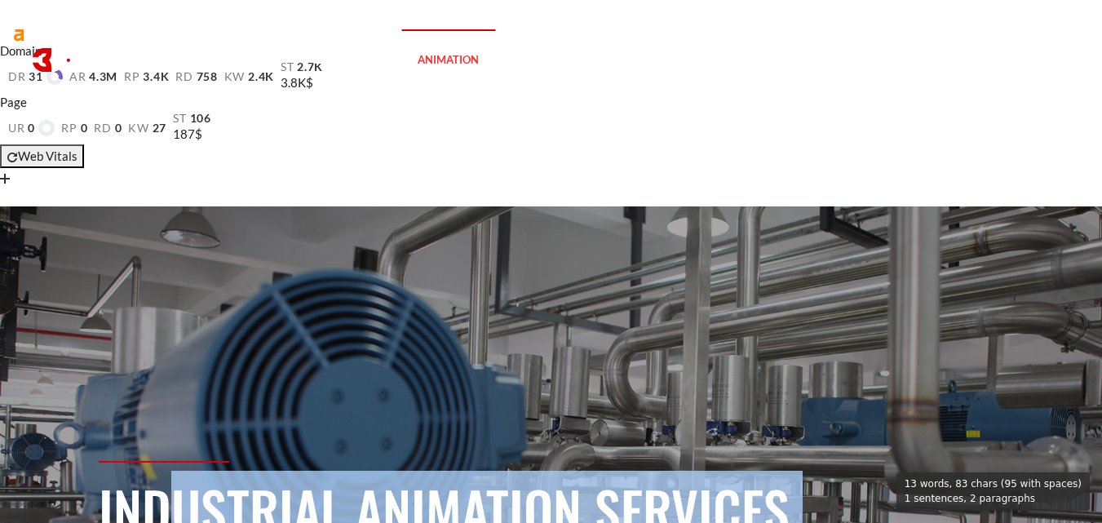
drag, startPoint x: 104, startPoint y: 338, endPoint x: 777, endPoint y: 396, distance: 674.8
